Goal: Ask a question

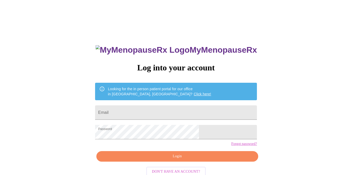
click at [201, 160] on span "Login" at bounding box center [177, 156] width 150 height 6
click at [176, 108] on input "Email" at bounding box center [176, 113] width 162 height 14
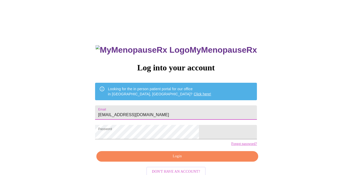
type input "[EMAIL_ADDRESS][DOMAIN_NAME]"
click at [271, 129] on div "MyMenopauseRx Log into your account Looking for the in person patient portal fo…" at bounding box center [176, 107] width 348 height 210
click at [189, 160] on span "Login" at bounding box center [177, 156] width 150 height 6
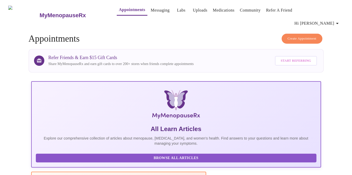
click at [151, 8] on link "Messaging" at bounding box center [160, 10] width 19 height 7
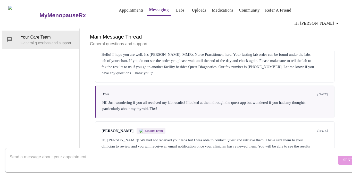
scroll to position [156, 0]
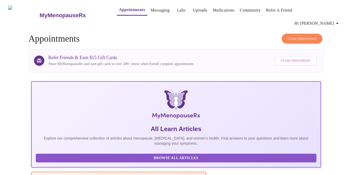
click at [324, 20] on span "Hi [PERSON_NAME]" at bounding box center [317, 23] width 46 height 7
click at [164, 11] on div at bounding box center [176, 87] width 352 height 175
click at [159, 12] on link "Messaging" at bounding box center [160, 10] width 19 height 7
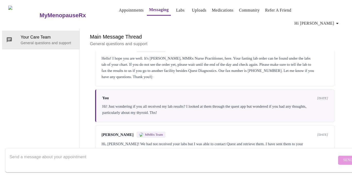
scroll to position [156, 0]
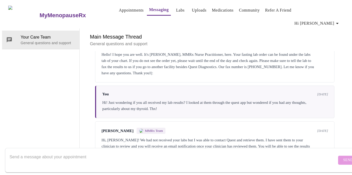
click at [246, 92] on div "You [DATE]" at bounding box center [215, 94] width 226 height 4
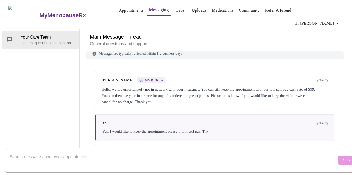
scroll to position [0, 0]
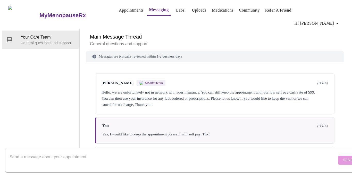
click at [176, 12] on link "Labs" at bounding box center [180, 10] width 8 height 7
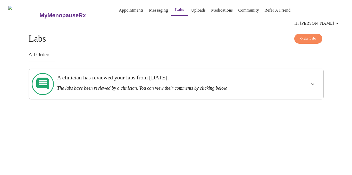
click at [172, 86] on h3 "The labs have been reviewed by a clinician. You can view their comments by clic…" at bounding box center [161, 88] width 209 height 5
click at [307, 78] on button "show more" at bounding box center [312, 84] width 12 height 12
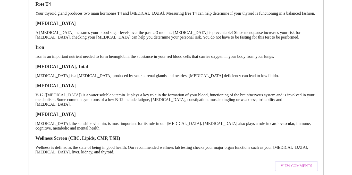
scroll to position [123, 0]
click at [299, 163] on span "View Comments" at bounding box center [295, 166] width 31 height 6
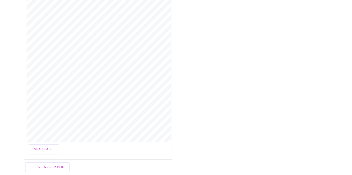
scroll to position [104, 0]
click at [47, 146] on span "Next Page" at bounding box center [43, 149] width 20 height 6
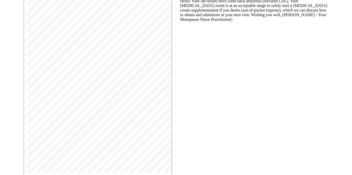
scroll to position [82, 0]
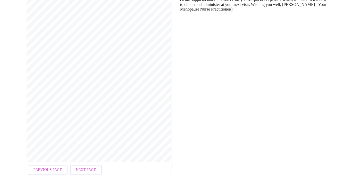
click at [79, 167] on span "Next Page" at bounding box center [86, 170] width 20 height 6
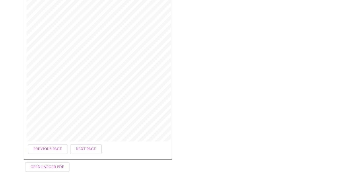
scroll to position [104, 0]
click at [55, 146] on span "Previous Page" at bounding box center [47, 149] width 28 height 6
click at [56, 146] on span "Previous Page" at bounding box center [47, 149] width 28 height 6
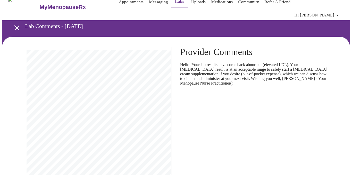
scroll to position [0, 0]
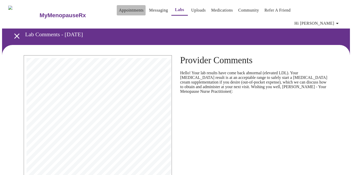
click at [123, 12] on link "Appointments" at bounding box center [131, 10] width 25 height 7
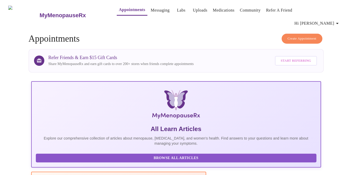
click at [193, 11] on link "Uploads" at bounding box center [200, 10] width 15 height 7
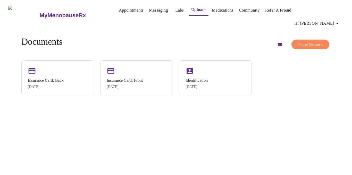
click at [153, 10] on link "Messaging" at bounding box center [158, 10] width 19 height 7
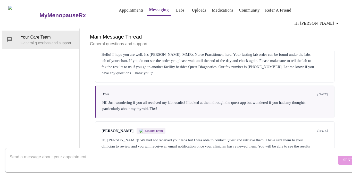
scroll to position [19, 0]
click at [121, 152] on textarea "Send a message about your appointment" at bounding box center [173, 160] width 327 height 16
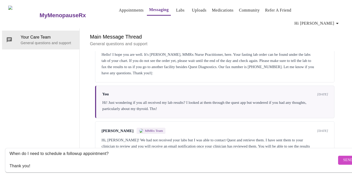
type textarea "When do I need to schedule a followup appointment? Thank you!"
click at [343, 158] on span "Send" at bounding box center [348, 160] width 10 height 6
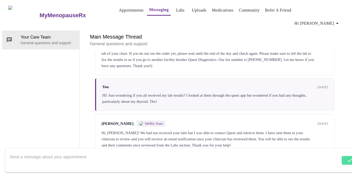
scroll to position [187, 0]
